Goal: Check status: Check status

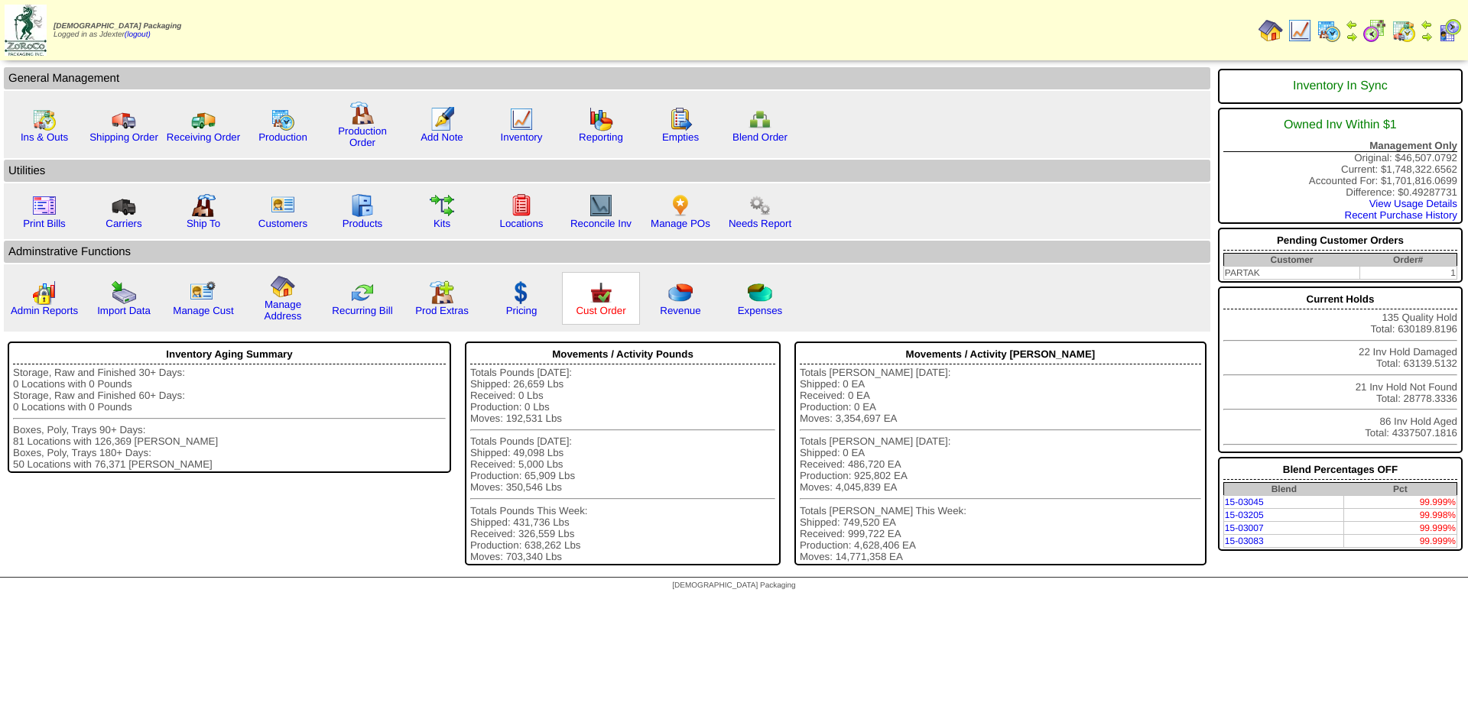
click at [594, 308] on link "Cust Order" at bounding box center [601, 310] width 50 height 11
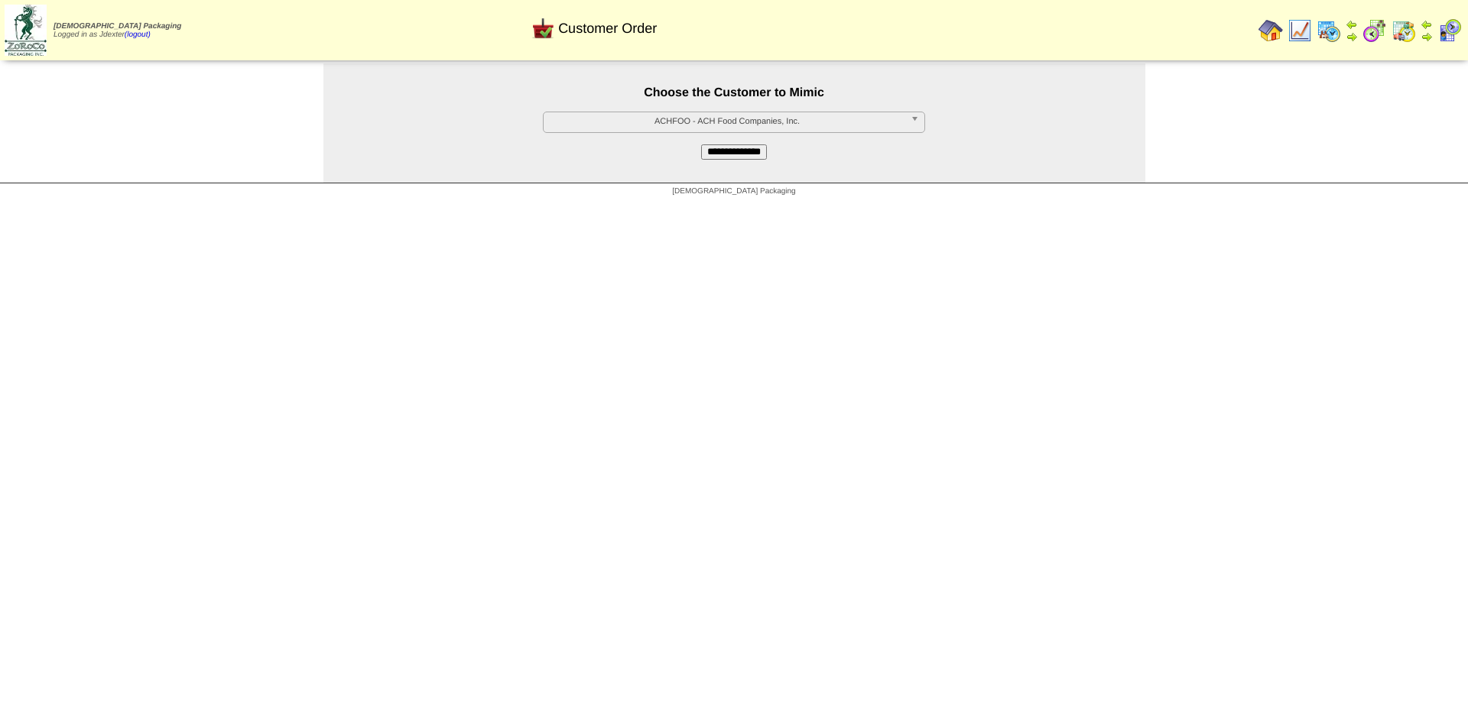
click at [854, 131] on link "ACHFOO - ACH Food Companies, Inc." at bounding box center [734, 122] width 382 height 21
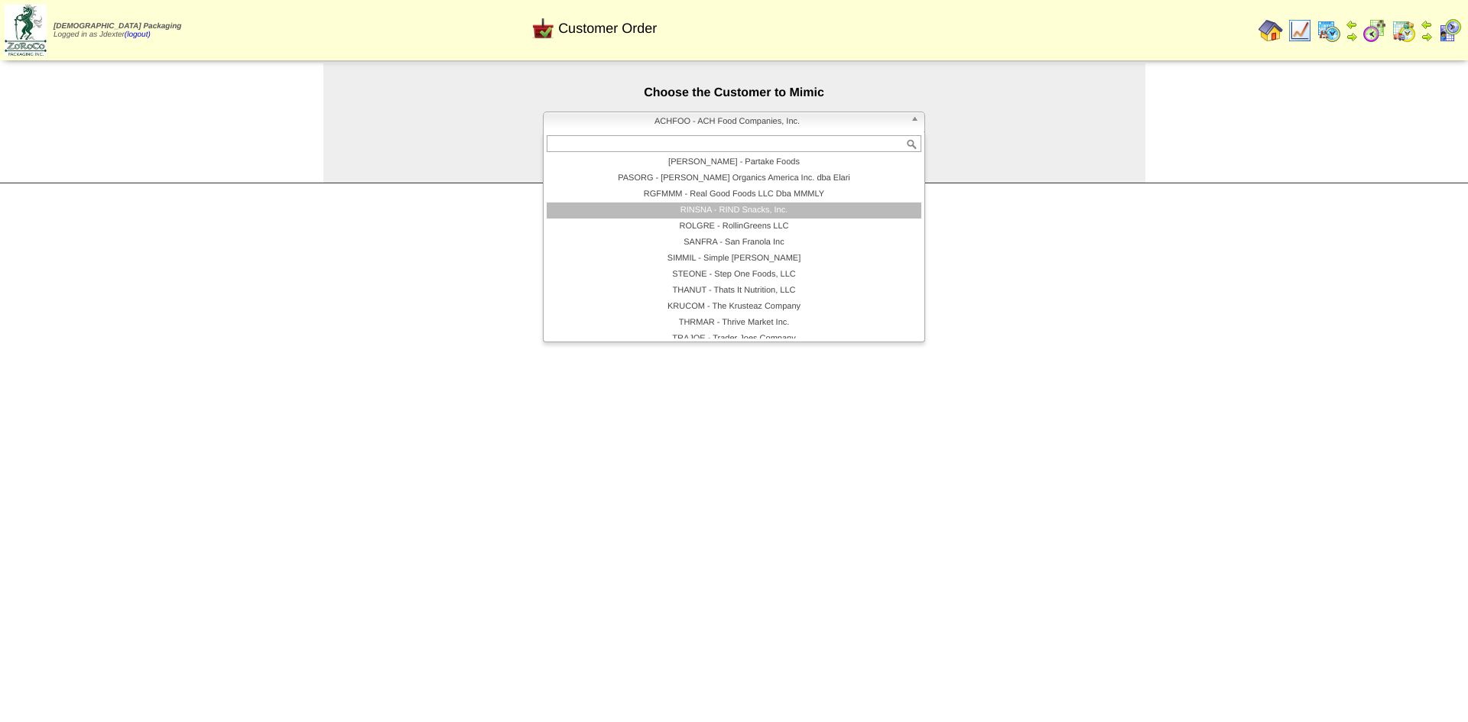
scroll to position [314, 0]
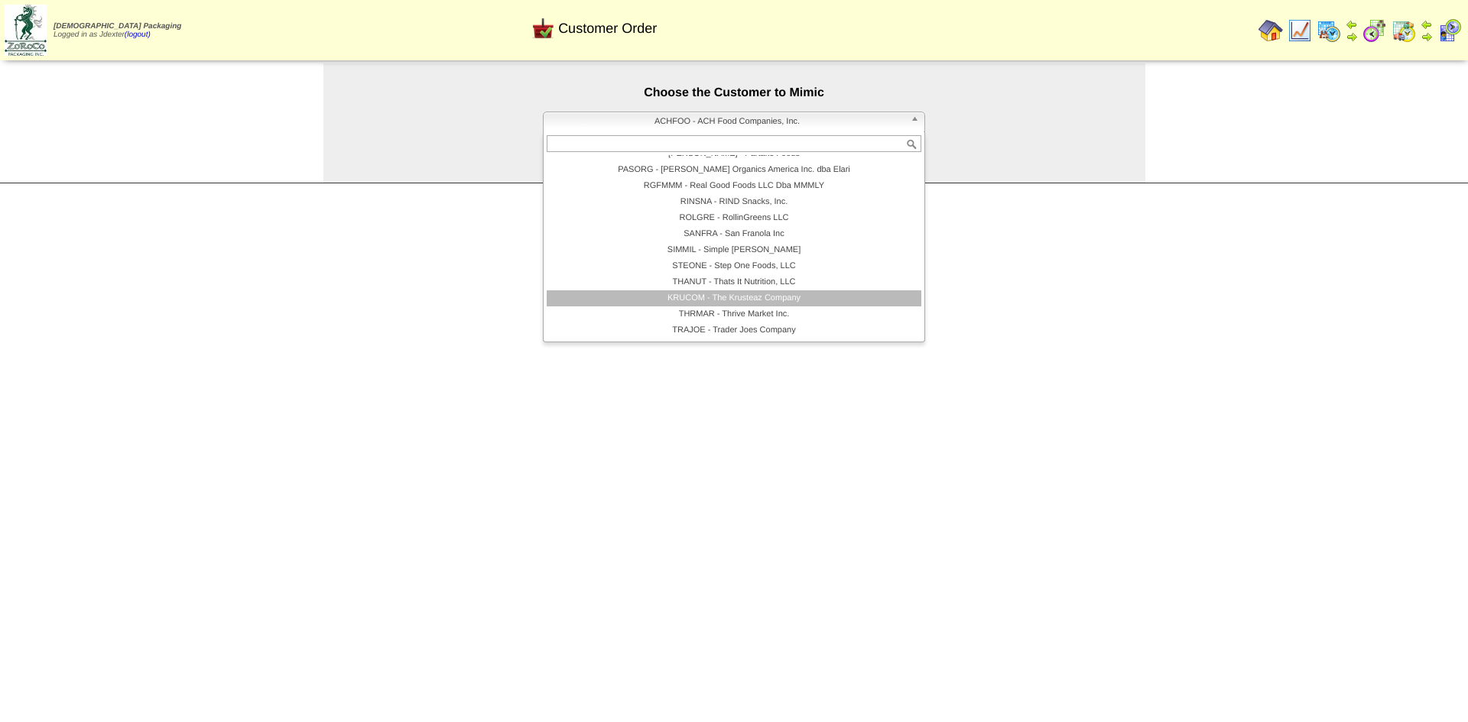
click at [770, 296] on li "KRUCOM - The Krusteaz Company" at bounding box center [734, 298] width 375 height 16
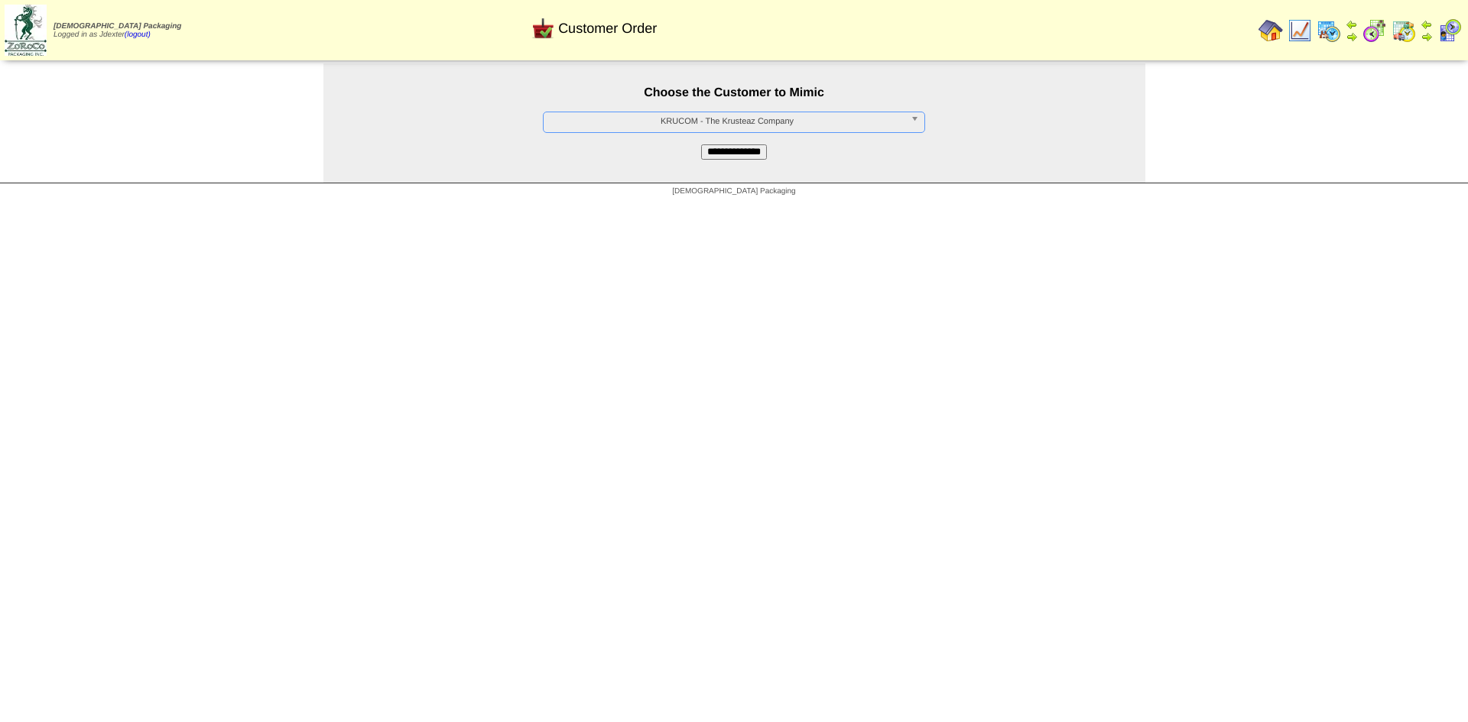
click at [751, 150] on input "**********" at bounding box center [734, 151] width 66 height 15
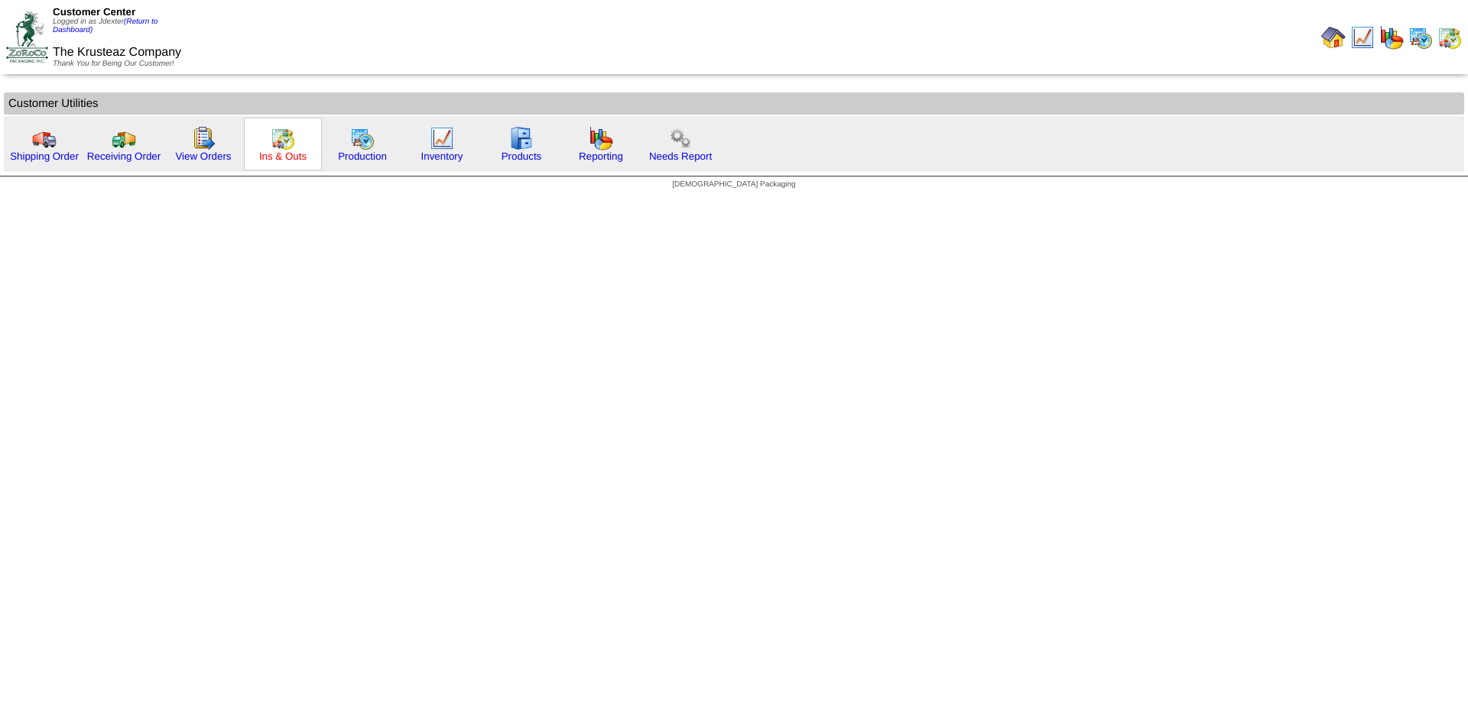
click at [287, 160] on link "Ins & Outs" at bounding box center [282, 156] width 47 height 11
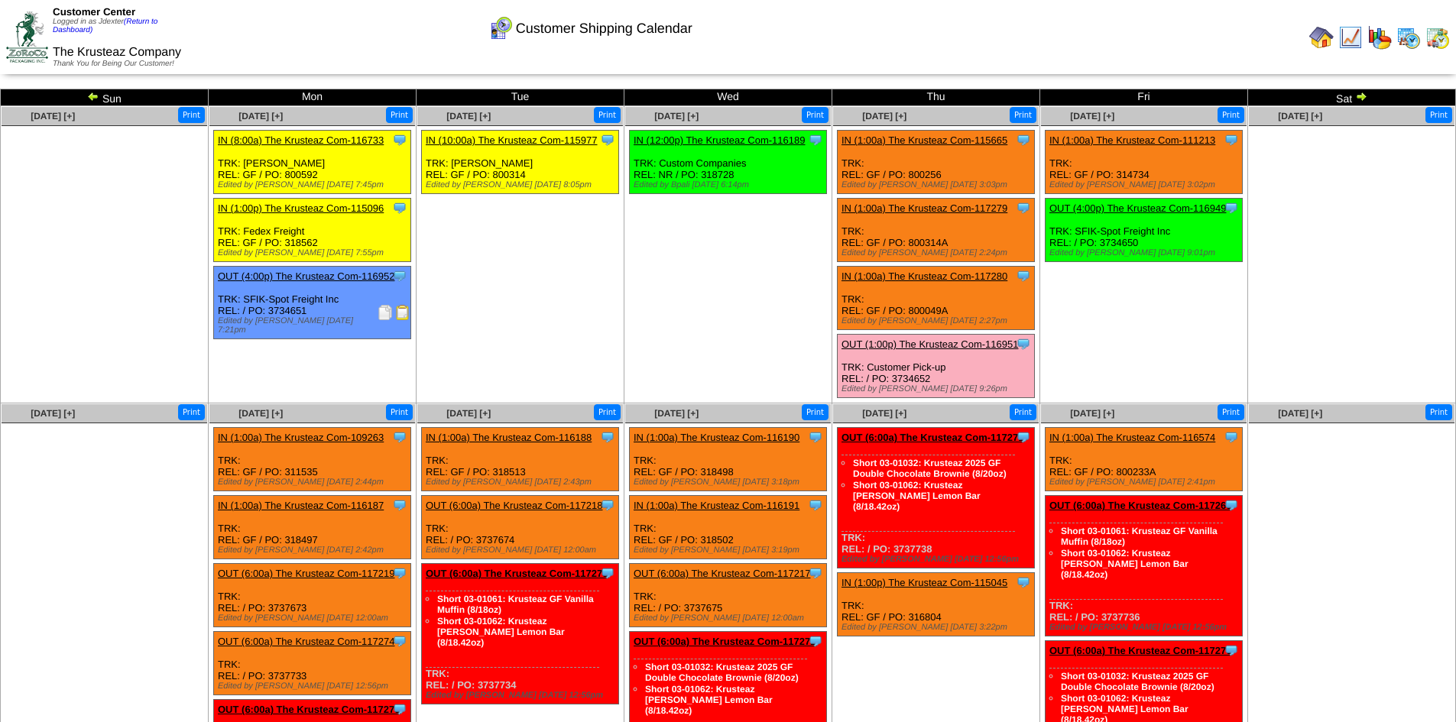
click at [1171, 209] on link "OUT (4:00p) The Krusteaz Com-116949" at bounding box center [1138, 208] width 177 height 11
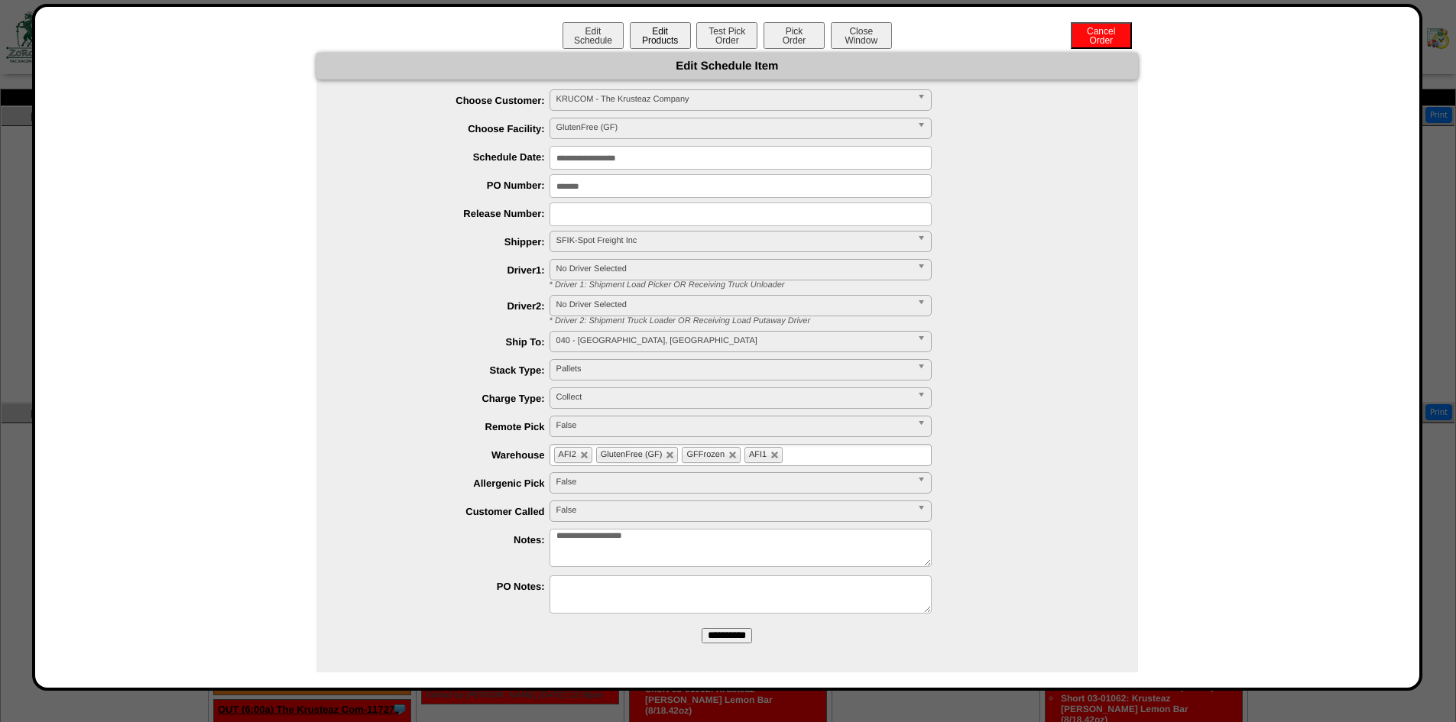
click at [660, 36] on button "Edit Products" at bounding box center [660, 35] width 61 height 27
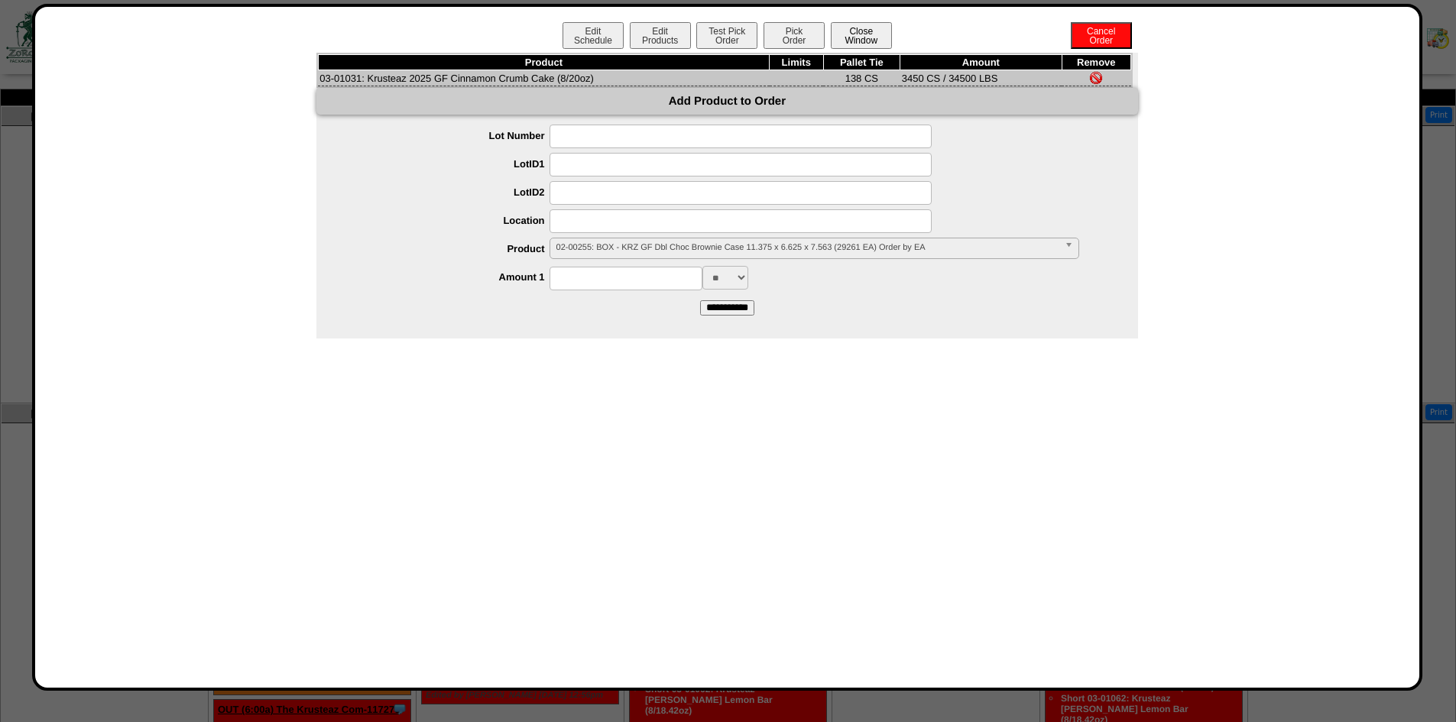
click at [867, 35] on button "Close Window" at bounding box center [861, 35] width 61 height 27
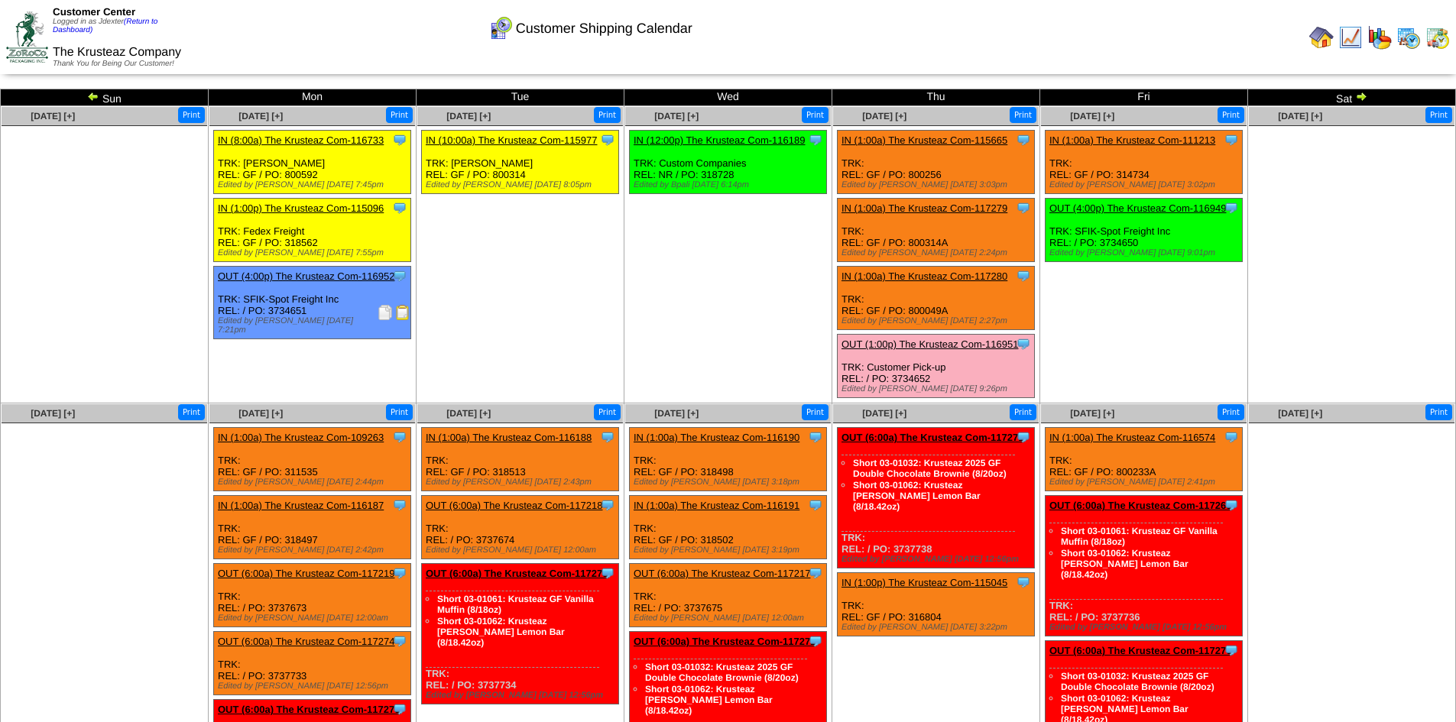
click at [933, 343] on link "OUT (1:00p) The Krusteaz Com-116951" at bounding box center [930, 344] width 177 height 11
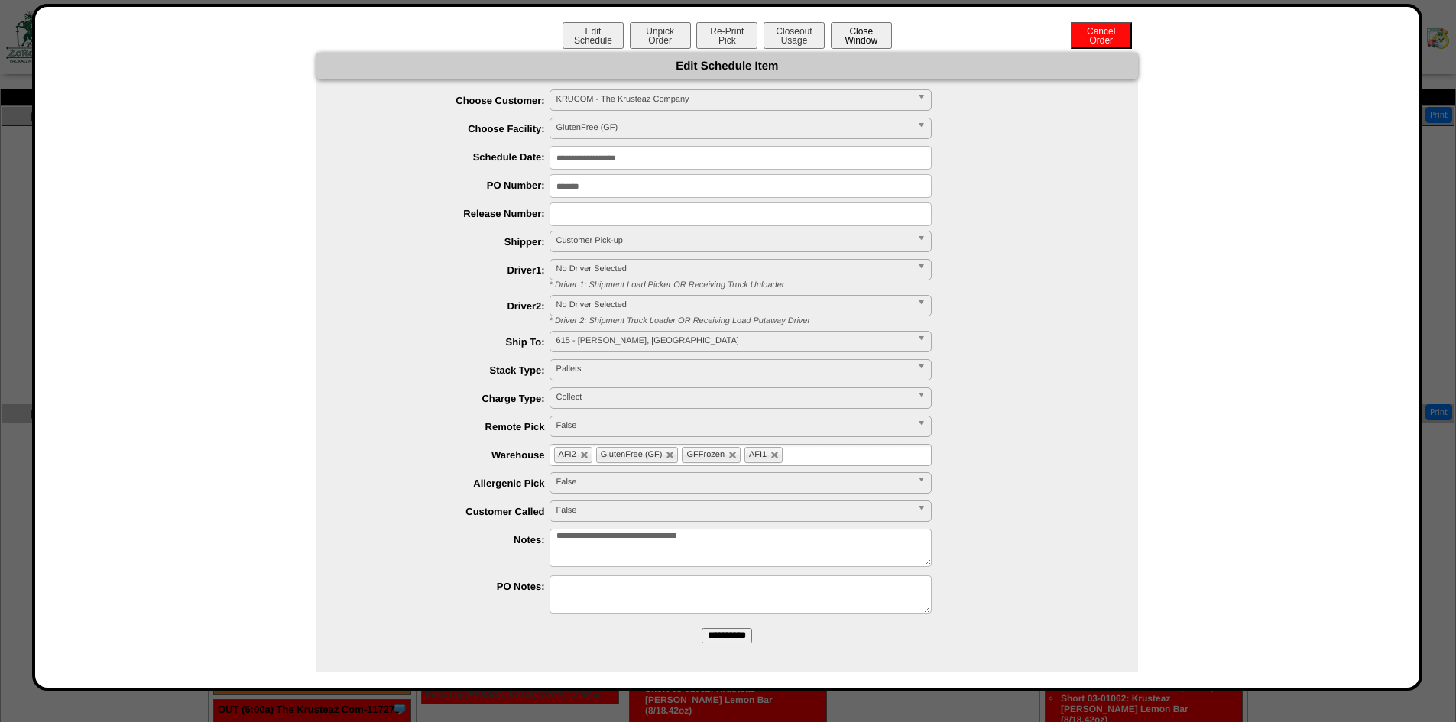
click at [867, 37] on button "Close Window" at bounding box center [861, 35] width 61 height 27
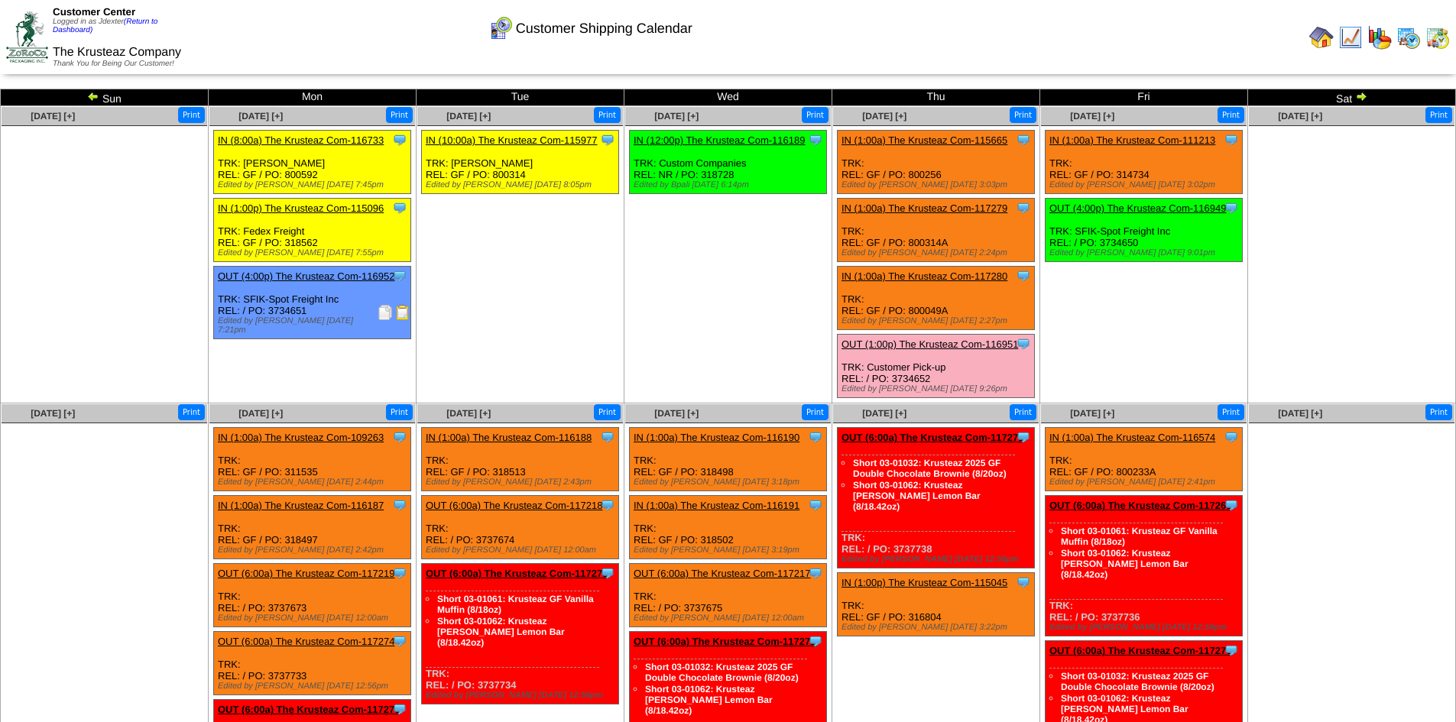
click at [983, 344] on link "OUT (1:00p) The Krusteaz Com-116951" at bounding box center [930, 344] width 177 height 11
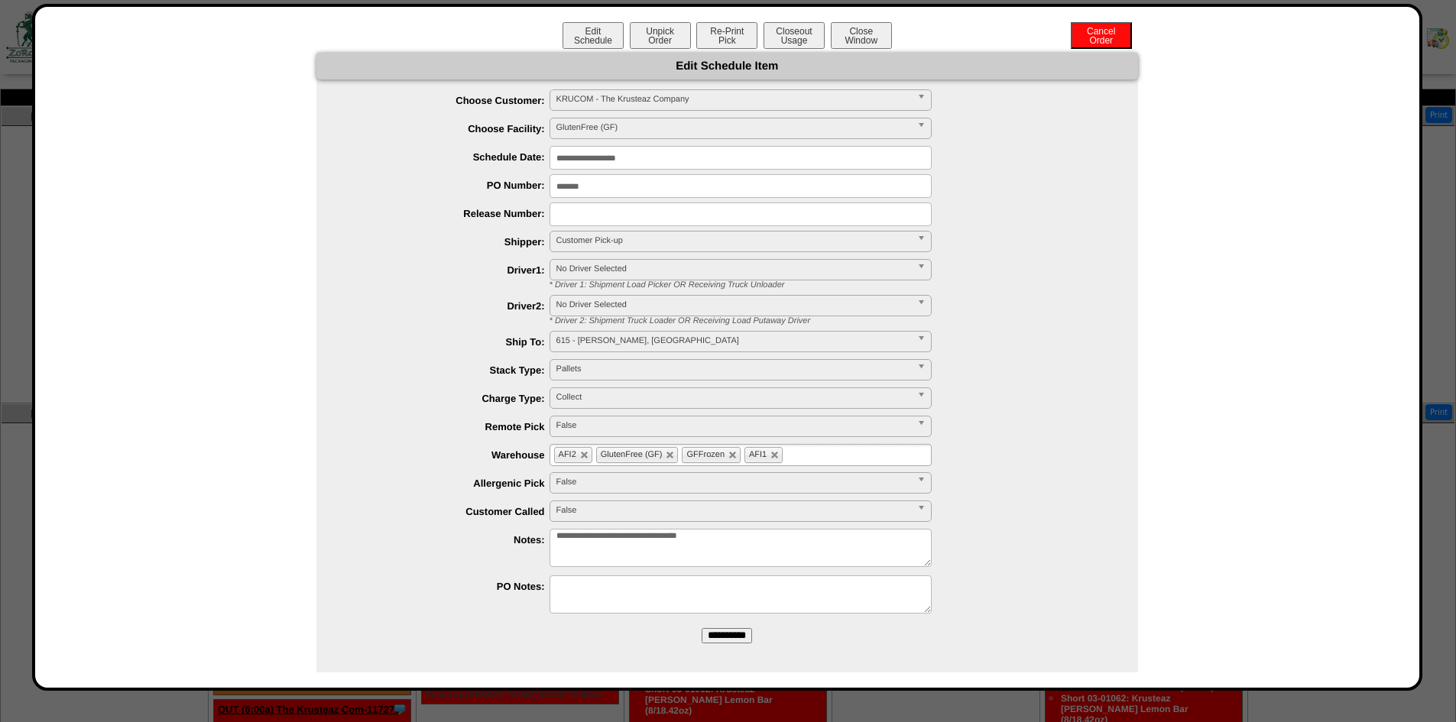
drag, startPoint x: 594, startPoint y: 183, endPoint x: 538, endPoint y: 187, distance: 56.0
click at [538, 187] on li "PO Number: *******" at bounding box center [742, 186] width 791 height 24
click at [1297, 336] on div "**********" at bounding box center [727, 365] width 1355 height 625
drag, startPoint x: 605, startPoint y: 187, endPoint x: 529, endPoint y: 186, distance: 75.7
click at [529, 186] on li "PO Number: *******" at bounding box center [742, 186] width 791 height 24
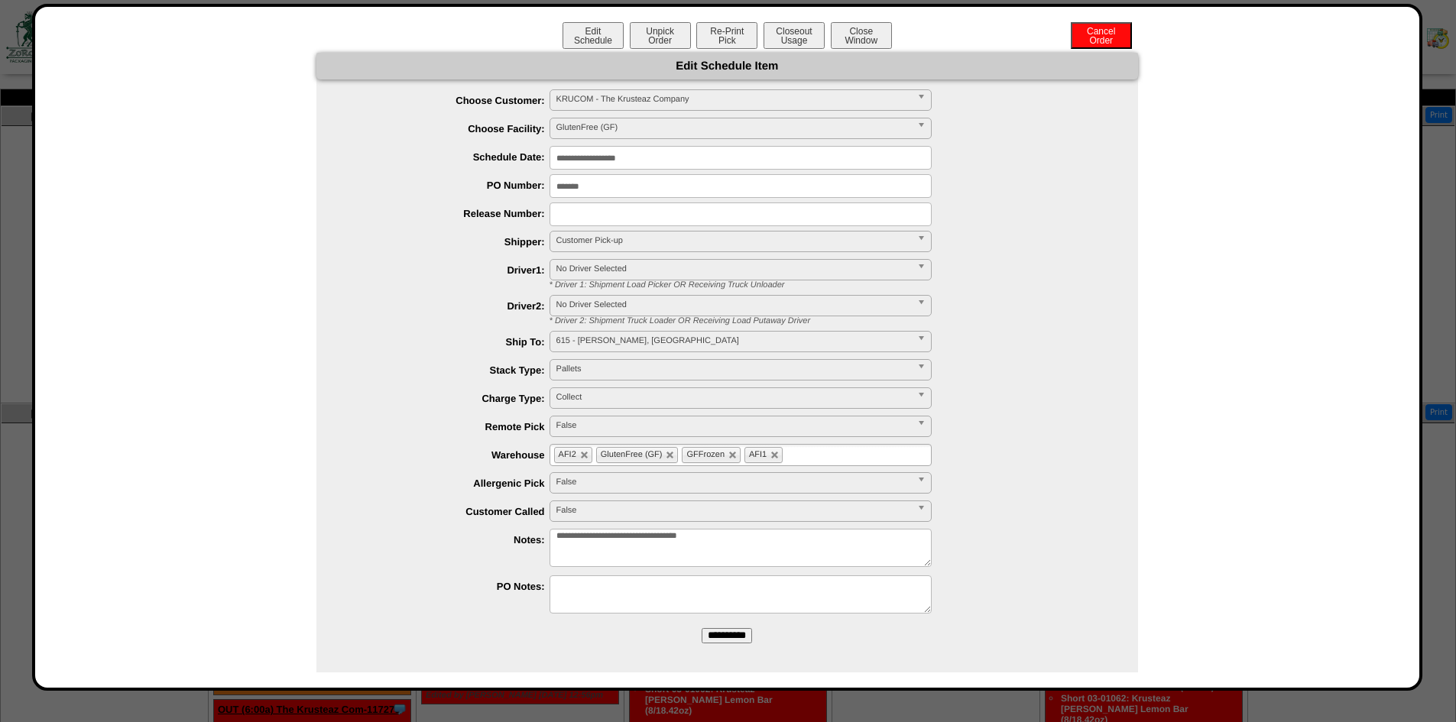
click at [1267, 262] on div "**********" at bounding box center [727, 365] width 1355 height 625
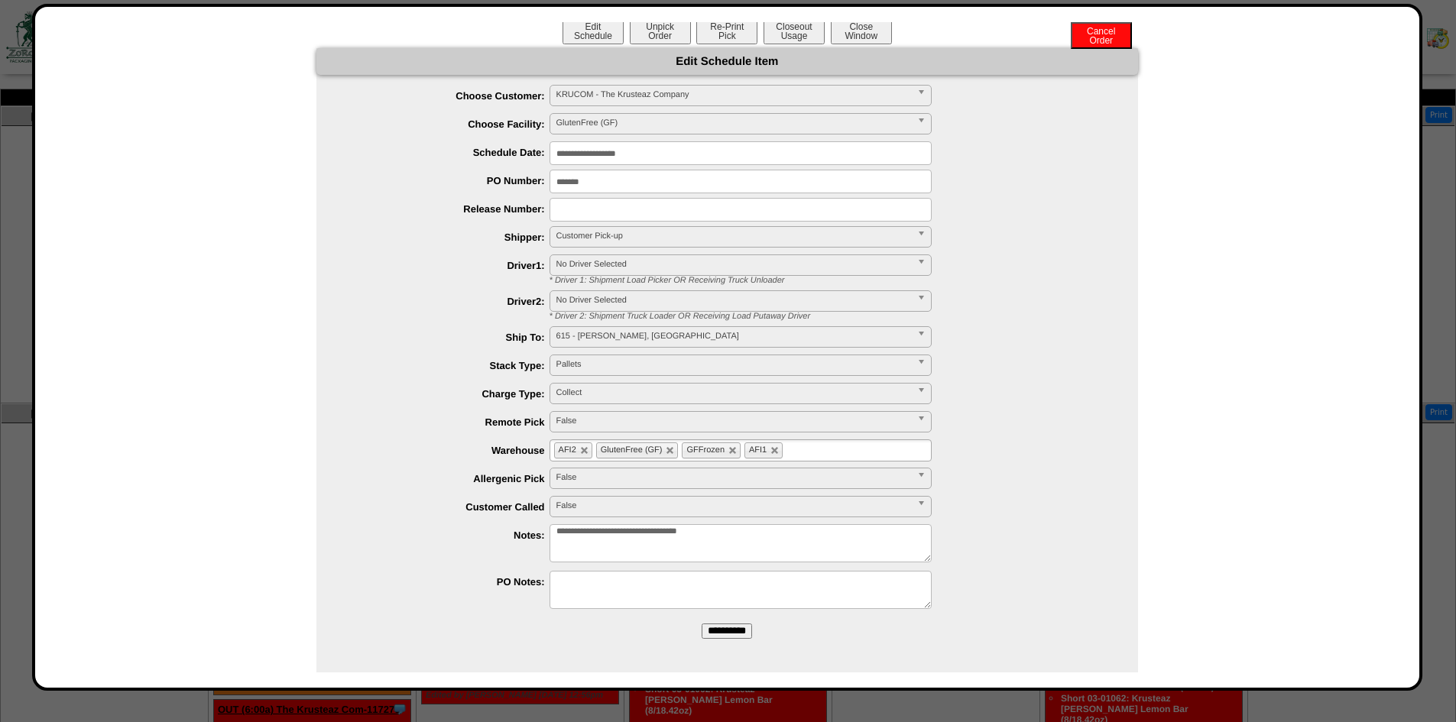
scroll to position [6, 0]
click at [863, 34] on button "Close Window" at bounding box center [861, 30] width 61 height 27
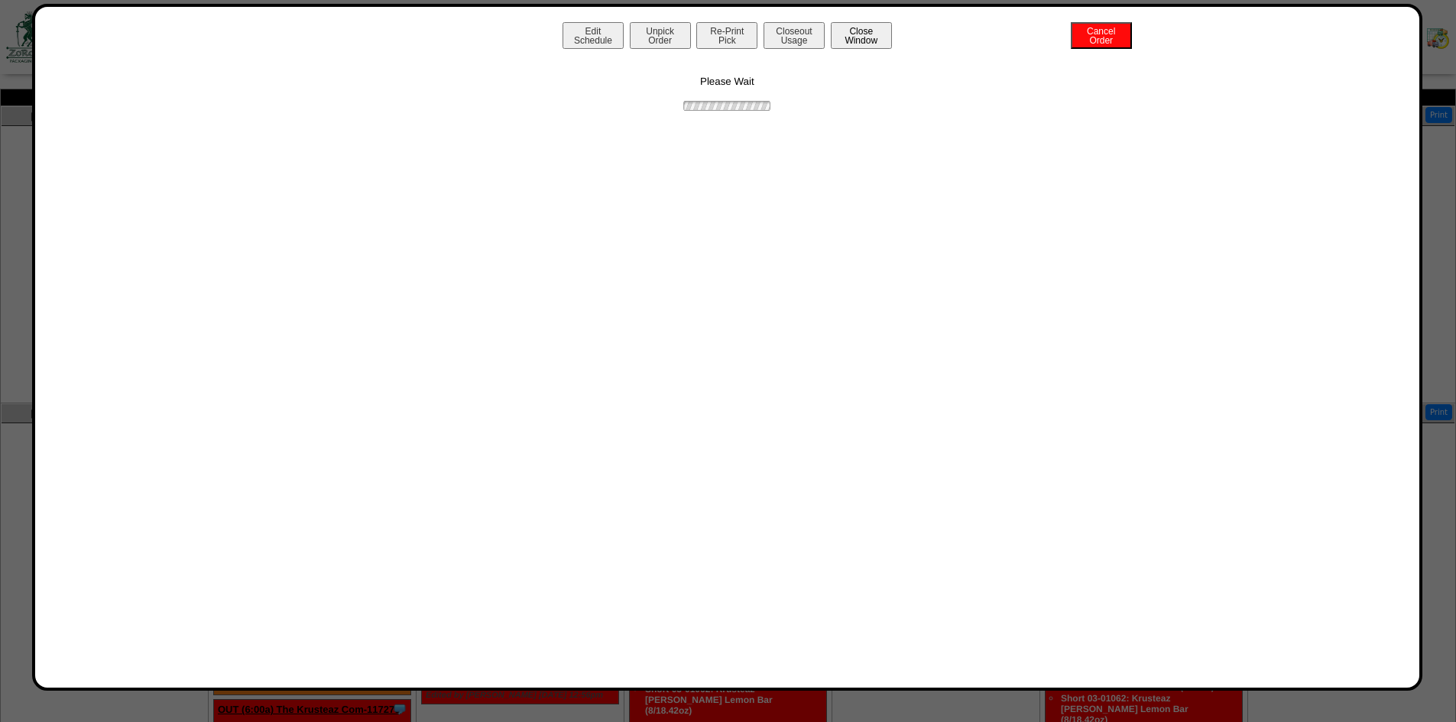
scroll to position [0, 0]
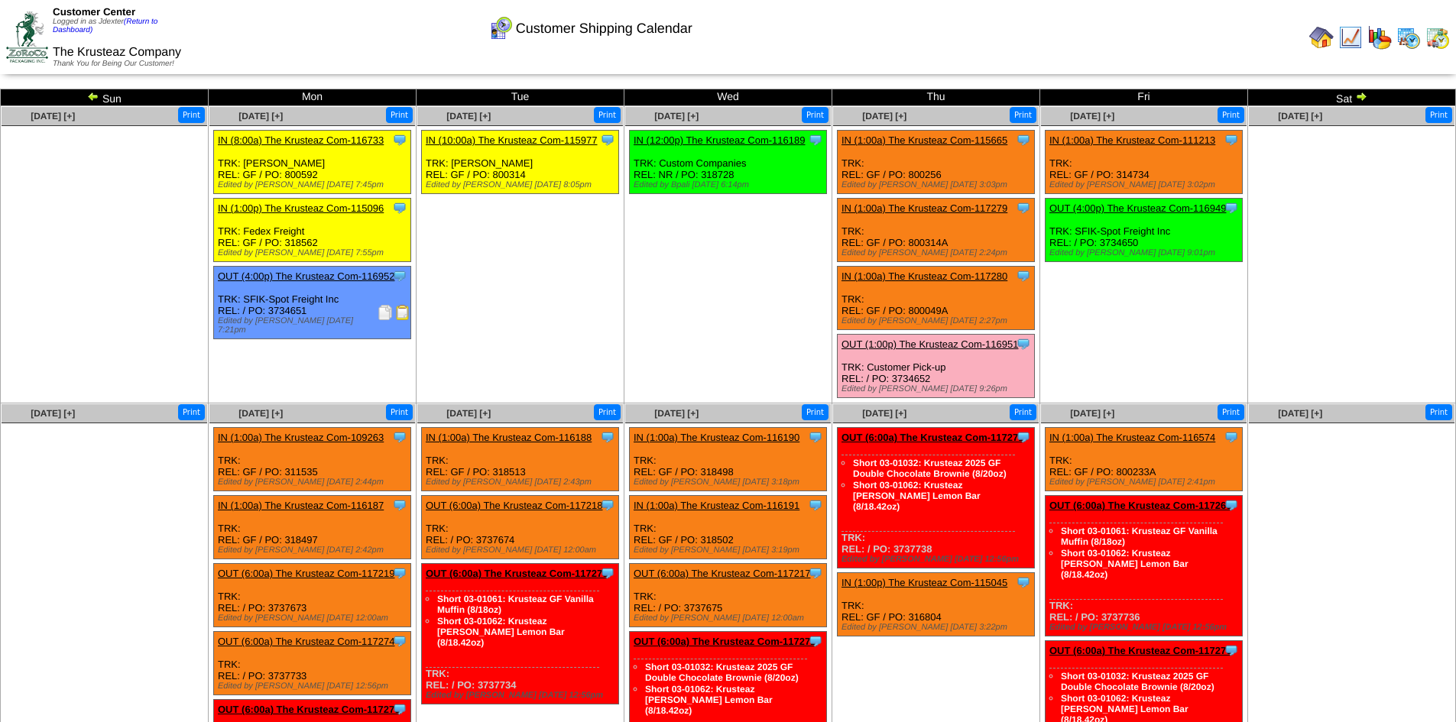
click at [965, 341] on link "OUT (1:00p) The Krusteaz Com-116951" at bounding box center [930, 344] width 177 height 11
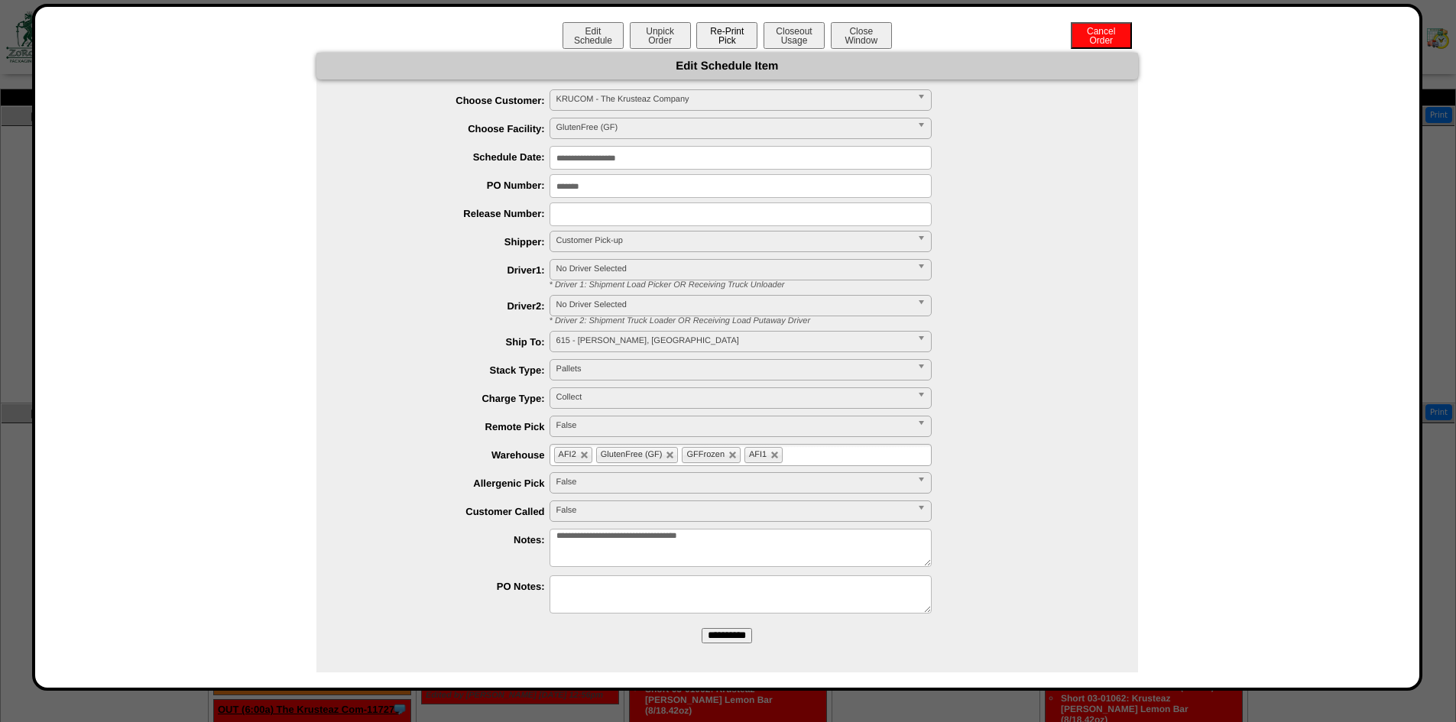
click at [730, 37] on button "Re-Print Pick" at bounding box center [726, 35] width 61 height 27
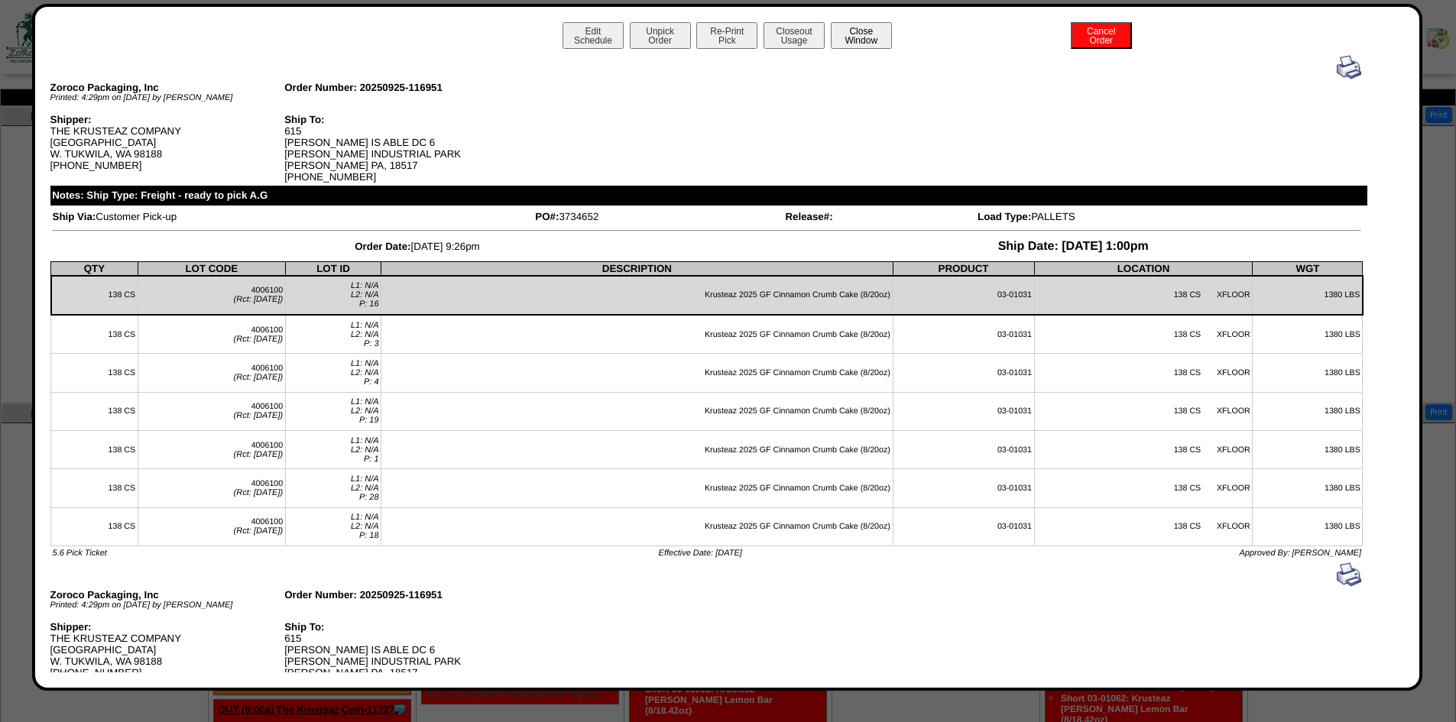
click at [858, 36] on button "Close Window" at bounding box center [861, 35] width 61 height 27
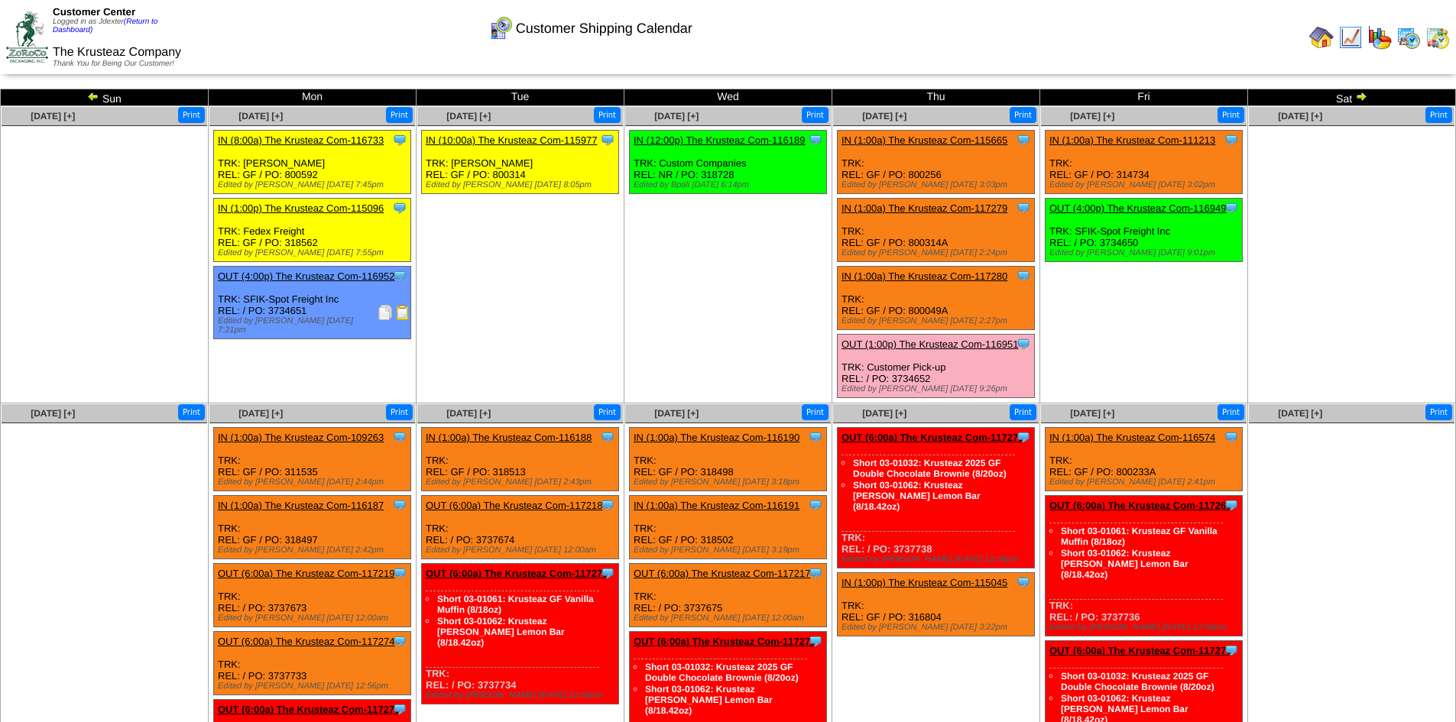
click at [1201, 205] on link "OUT (4:00p) The Krusteaz Com-116949" at bounding box center [1138, 208] width 177 height 11
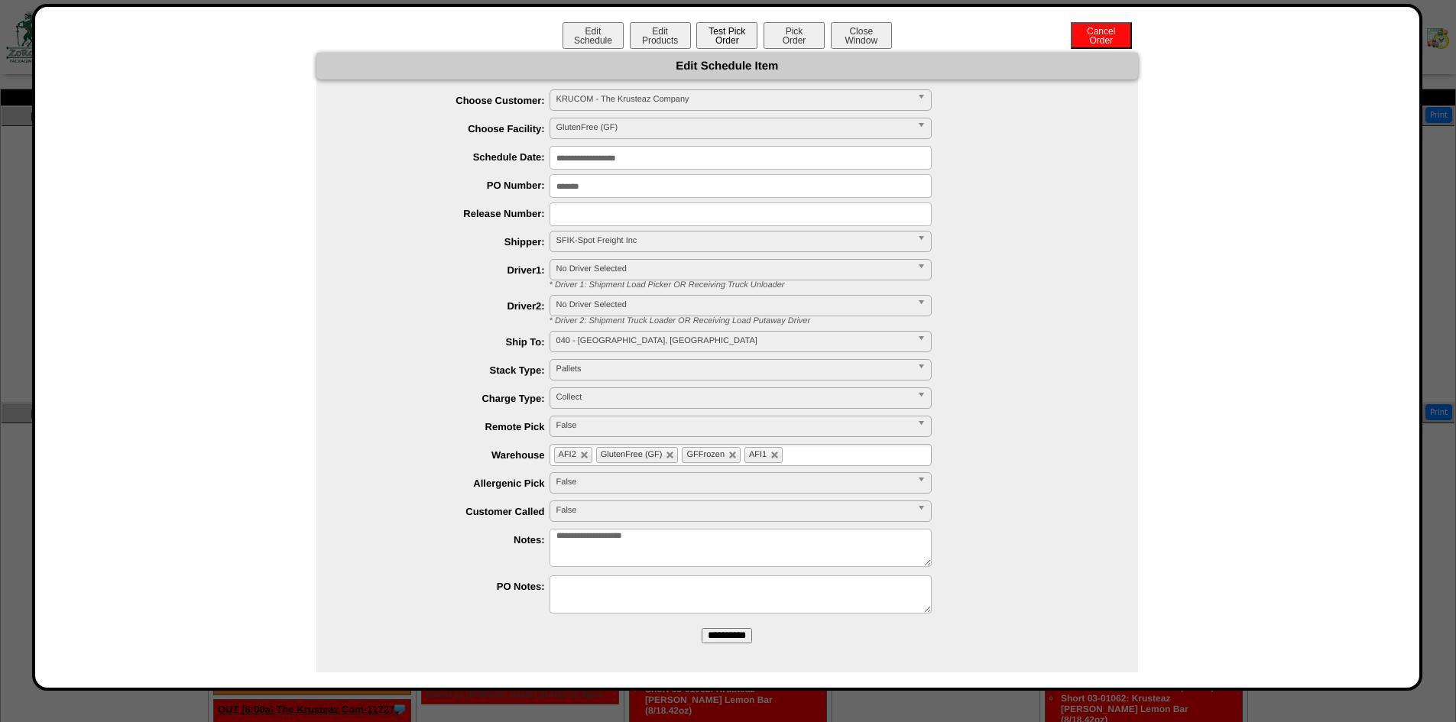
click at [716, 32] on button "Test Pick Order" at bounding box center [726, 35] width 61 height 27
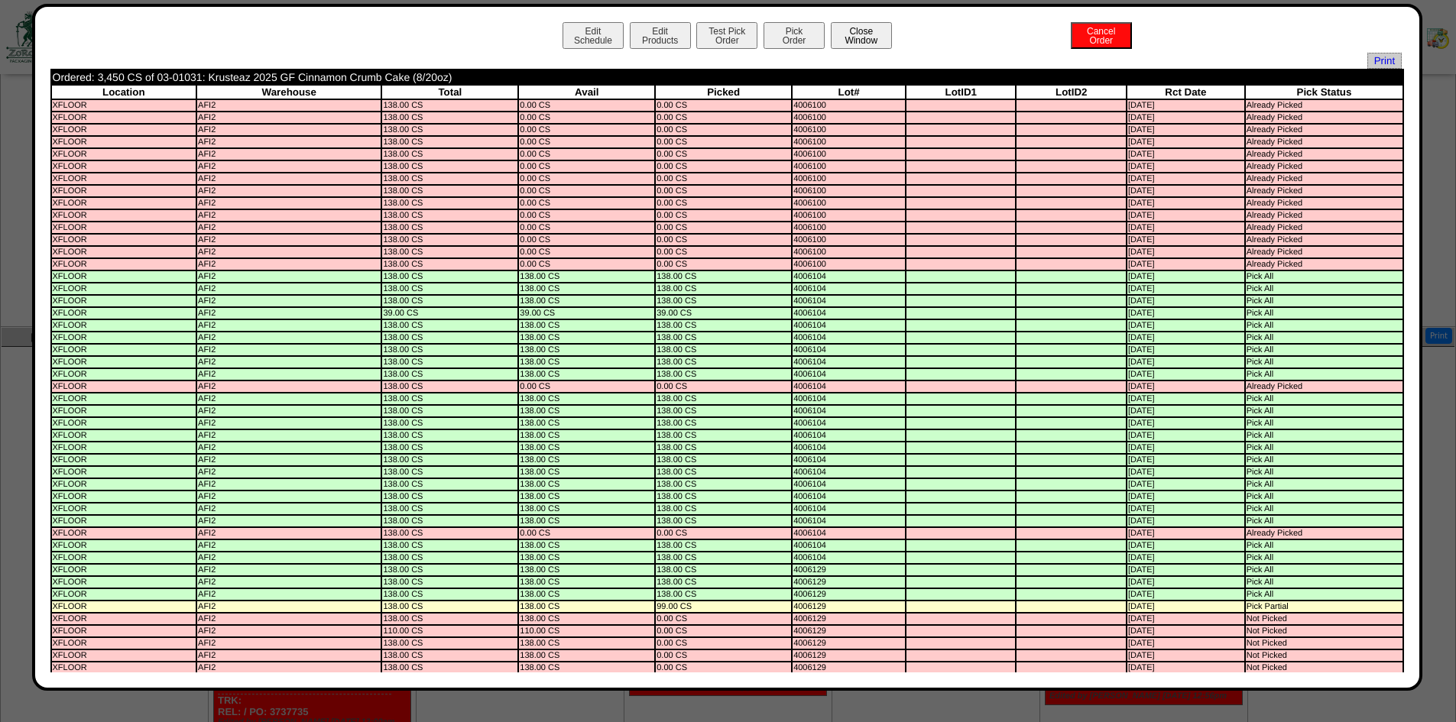
click at [857, 26] on button "Close Window" at bounding box center [861, 35] width 61 height 27
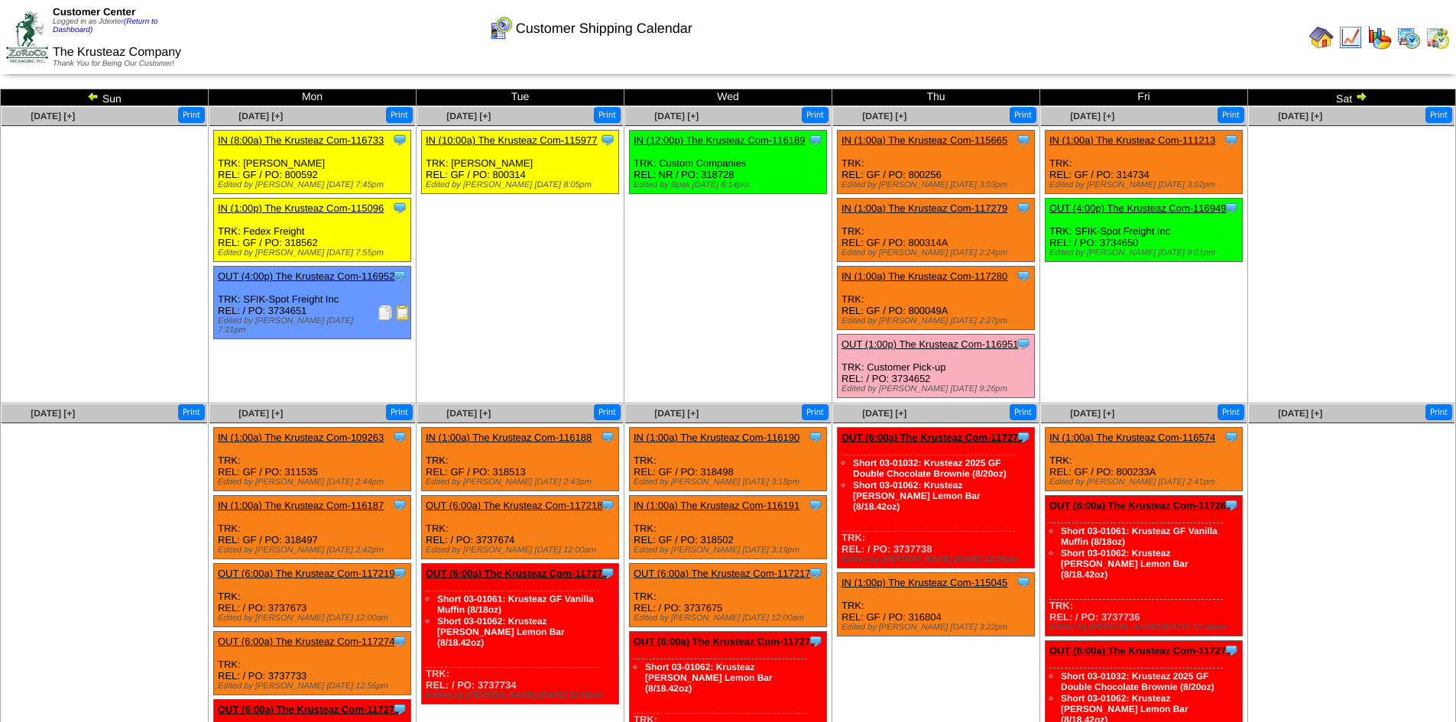
click at [750, 248] on ul "Clone Item IN (12:00p) The Krusteaz Com-116189 The Krusteaz Company ScheduleID:…" at bounding box center [728, 244] width 206 height 229
click at [137, 20] on link "(Return to Dashboard)" at bounding box center [105, 26] width 105 height 17
